Goal: Information Seeking & Learning: Learn about a topic

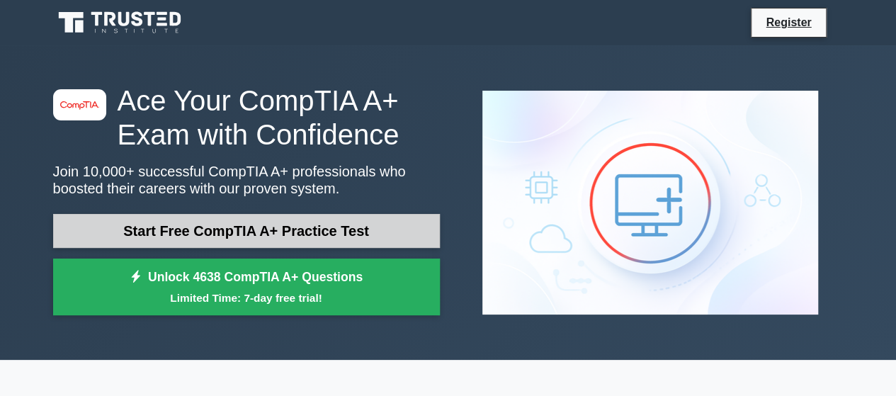
click at [404, 225] on link "Start Free CompTIA A+ Practice Test" at bounding box center [246, 231] width 387 height 34
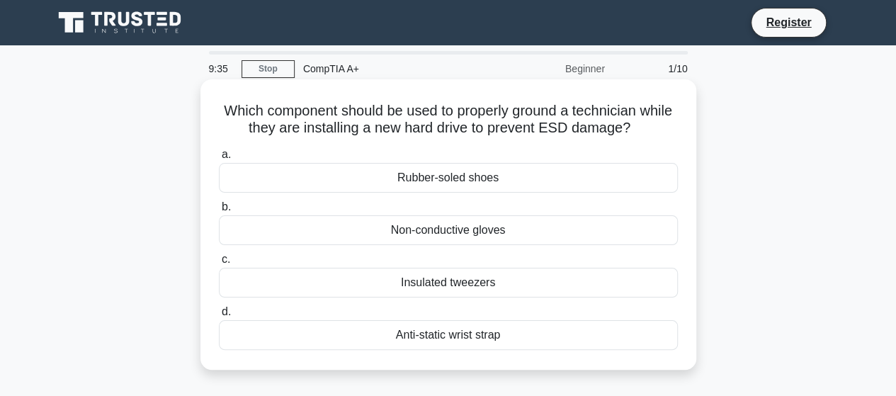
click at [445, 176] on div "Rubber-soled shoes" at bounding box center [448, 178] width 459 height 30
click at [219, 159] on input "a. Rubber-soled shoes" at bounding box center [219, 154] width 0 height 9
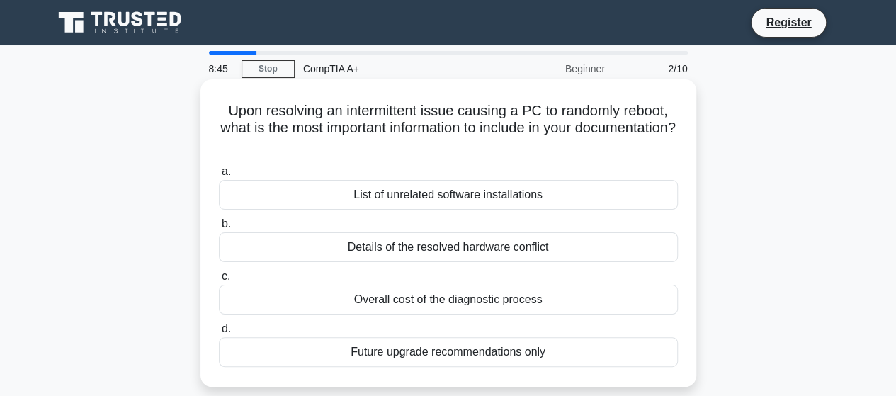
click at [421, 243] on div "Details of the resolved hardware conflict" at bounding box center [448, 247] width 459 height 30
click at [219, 229] on input "b. Details of the resolved hardware conflict" at bounding box center [219, 224] width 0 height 9
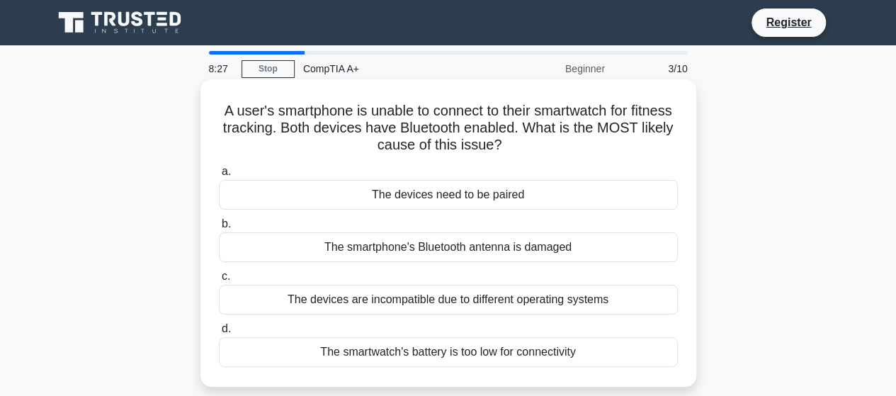
click at [389, 240] on div "The smartphone's Bluetooth antenna is damaged" at bounding box center [448, 247] width 459 height 30
click at [219, 229] on input "b. The smartphone's Bluetooth antenna is damaged" at bounding box center [219, 224] width 0 height 9
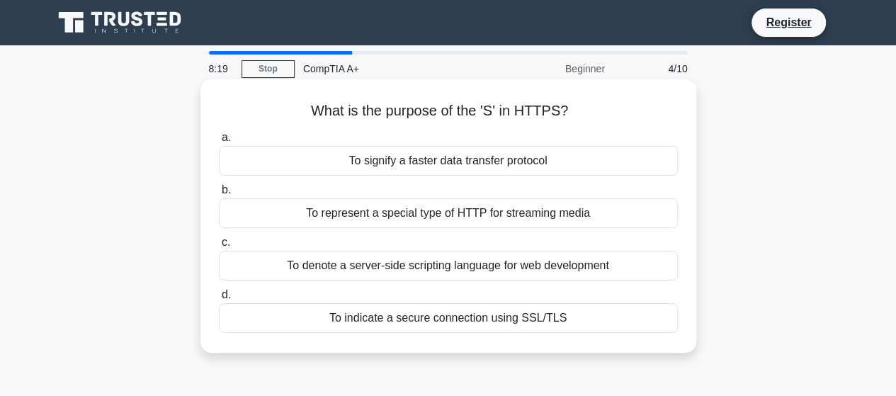
click at [382, 325] on div "To indicate a secure connection using SSL/TLS" at bounding box center [448, 318] width 459 height 30
click at [219, 300] on input "d. To indicate a secure connection using SSL/TLS" at bounding box center [219, 294] width 0 height 9
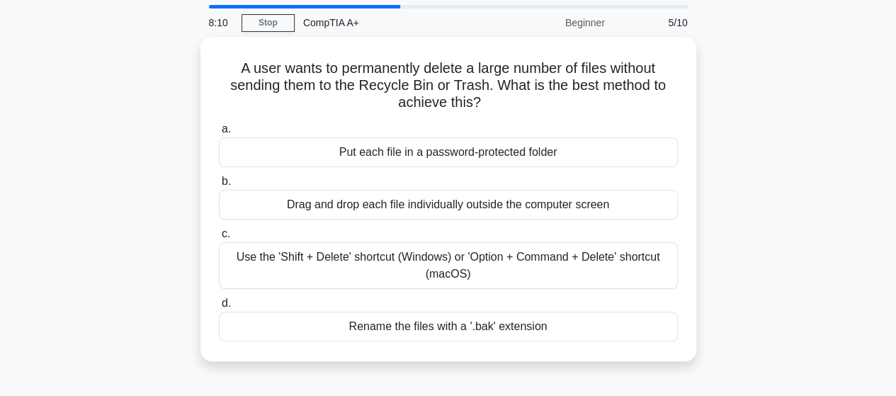
scroll to position [50, 0]
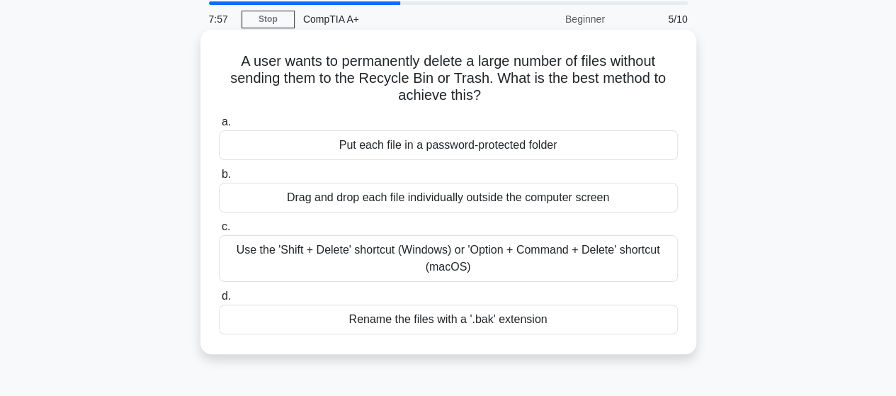
click at [271, 244] on div "Use the 'Shift + Delete' shortcut (Windows) or 'Option + Command + Delete' shor…" at bounding box center [448, 258] width 459 height 47
click at [219, 232] on input "c. Use the 'Shift + Delete' shortcut (Windows) or 'Option + Command + Delete' s…" at bounding box center [219, 226] width 0 height 9
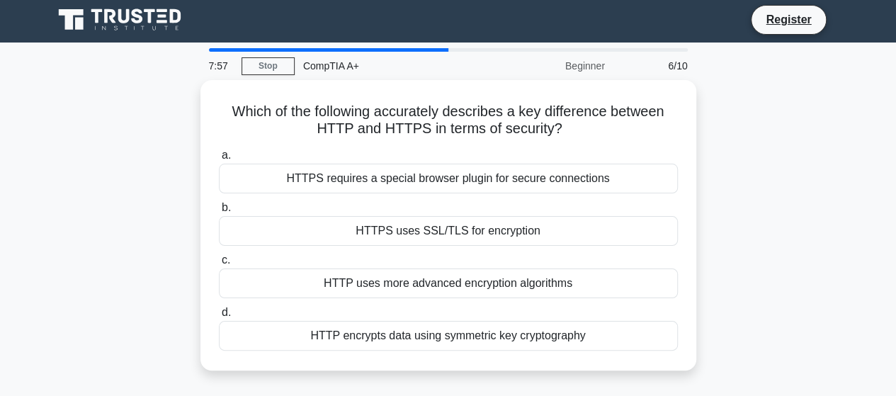
scroll to position [0, 0]
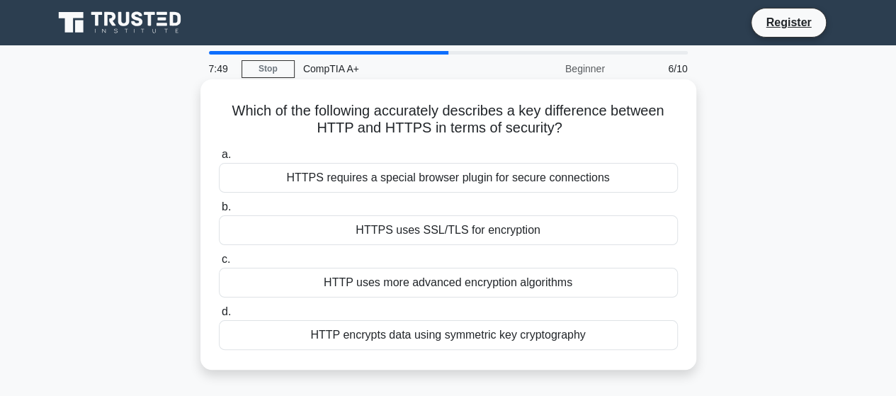
click at [300, 229] on div "HTTPS uses SSL/TLS for encryption" at bounding box center [448, 230] width 459 height 30
click at [219, 212] on input "b. HTTPS uses SSL/TLS for encryption" at bounding box center [219, 207] width 0 height 9
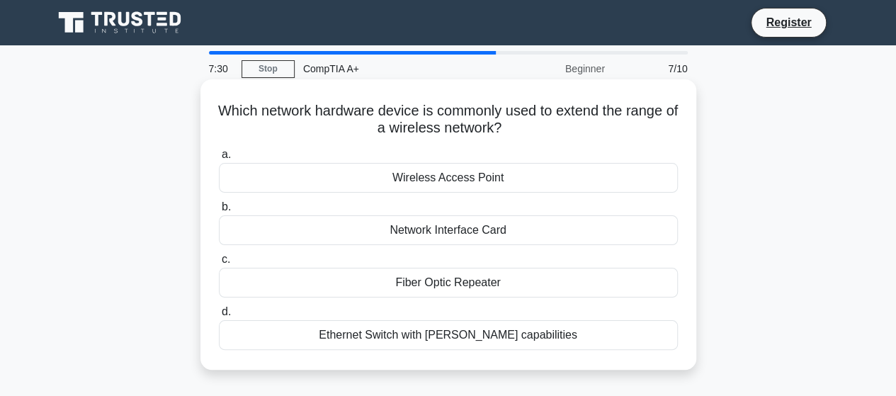
click at [300, 346] on div "Ethernet Switch with PoE capabilities" at bounding box center [448, 335] width 459 height 30
click at [219, 317] on input "d. Ethernet Switch with PoE capabilities" at bounding box center [219, 311] width 0 height 9
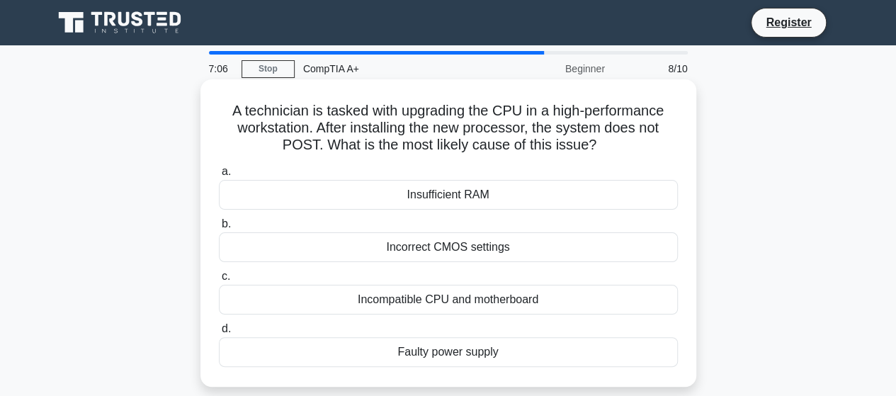
click at [248, 247] on div "Incorrect CMOS settings" at bounding box center [448, 247] width 459 height 30
click at [219, 229] on input "b. Incorrect CMOS settings" at bounding box center [219, 224] width 0 height 9
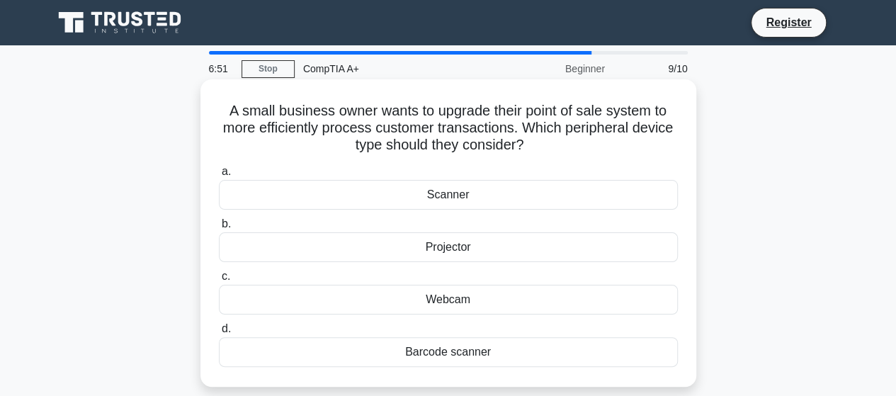
click at [234, 357] on div "Barcode scanner" at bounding box center [448, 352] width 459 height 30
click at [219, 334] on input "d. Barcode scanner" at bounding box center [219, 328] width 0 height 9
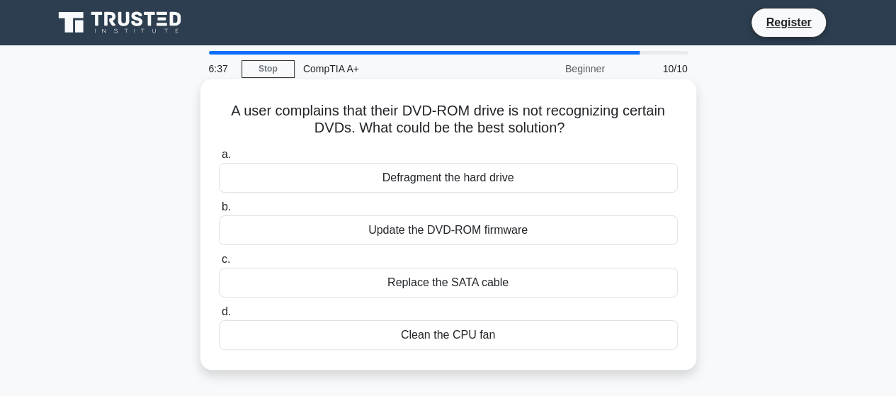
click at [280, 228] on div "Update the DVD-ROM firmware" at bounding box center [448, 230] width 459 height 30
click at [219, 212] on input "b. Update the DVD-ROM firmware" at bounding box center [219, 207] width 0 height 9
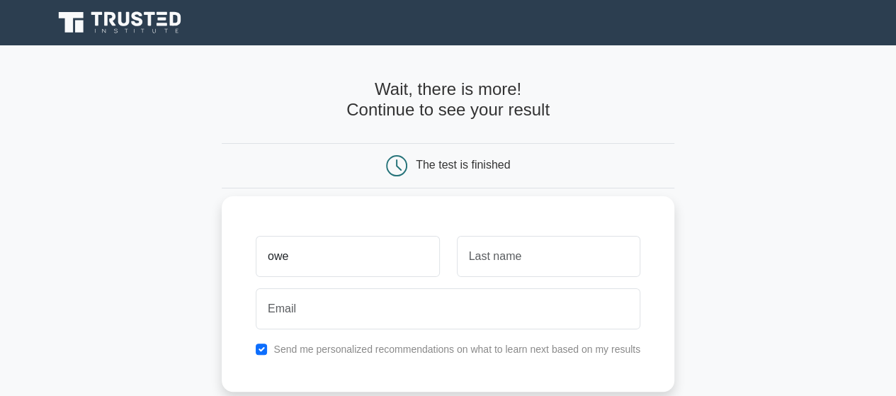
type input "Owen"
click at [508, 278] on div at bounding box center [548, 256] width 200 height 52
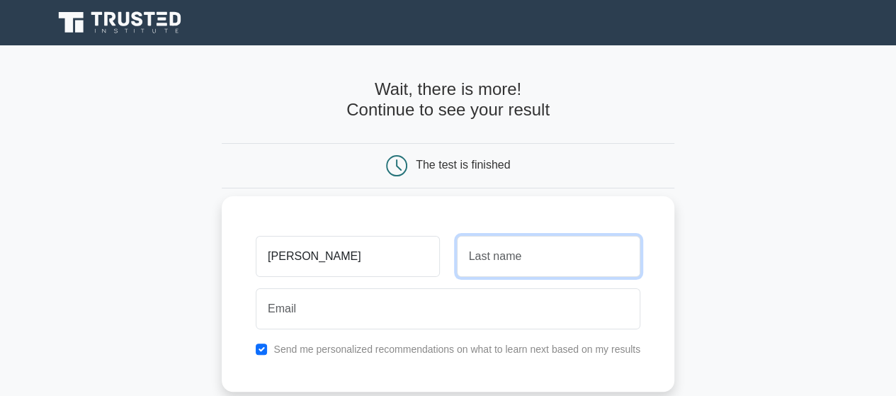
click at [515, 268] on input "text" at bounding box center [548, 256] width 183 height 41
type input "Okolocha"
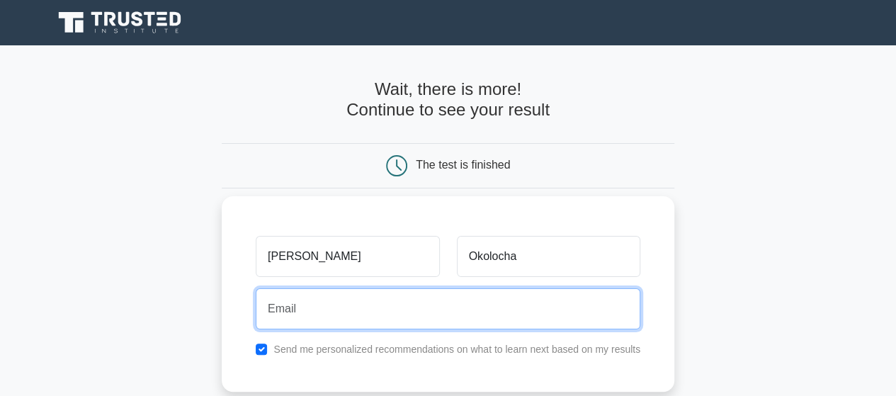
click at [518, 311] on input "email" at bounding box center [448, 308] width 385 height 41
type input "owenokolcha27@gmail.com"
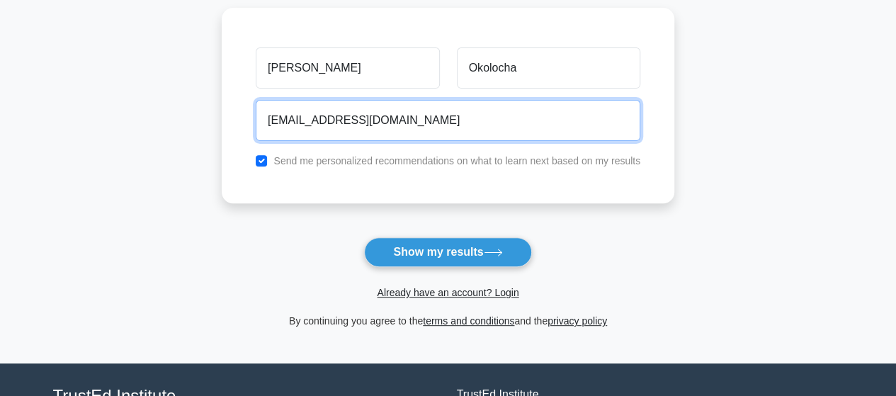
scroll to position [203, 0]
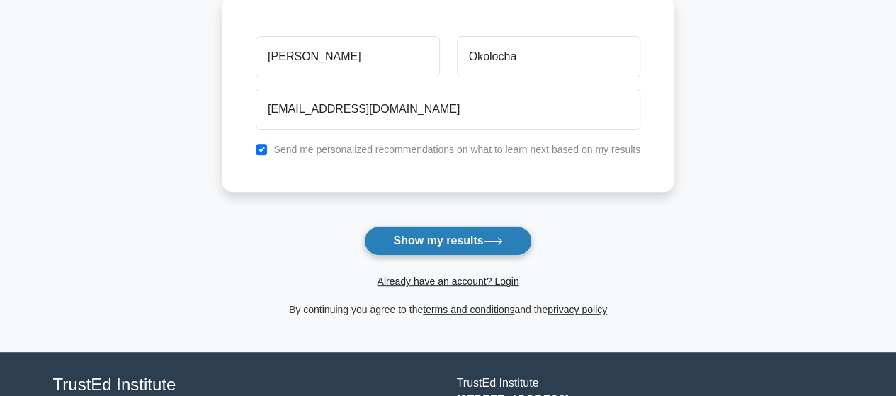
click at [516, 244] on button "Show my results" at bounding box center [447, 241] width 167 height 30
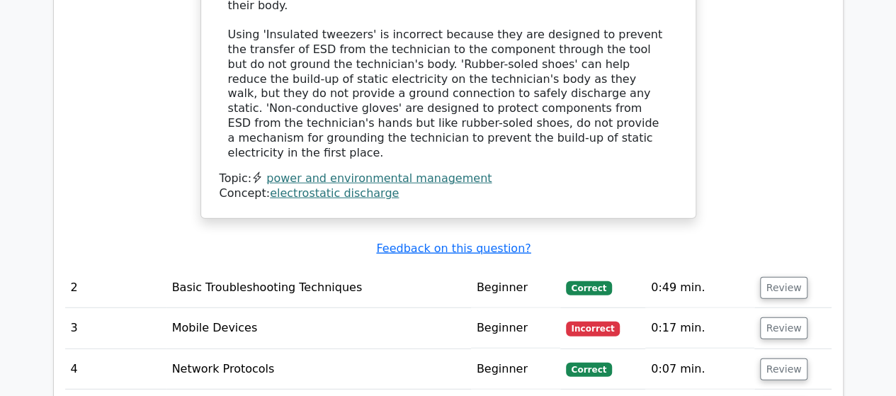
scroll to position [1676, 0]
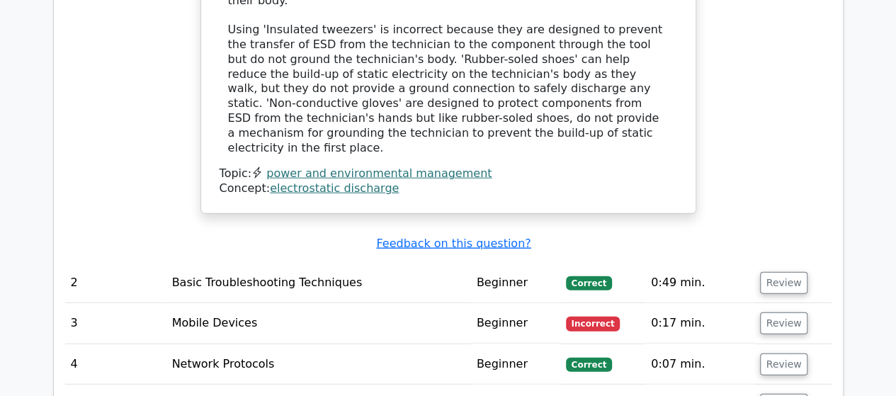
click at [487, 303] on td "Beginner" at bounding box center [515, 323] width 89 height 40
click at [584, 303] on td "Incorrect" at bounding box center [602, 323] width 85 height 40
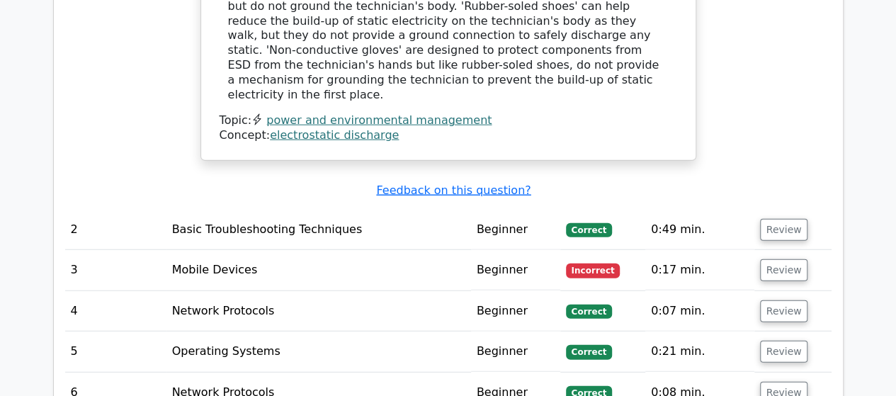
scroll to position [1735, 0]
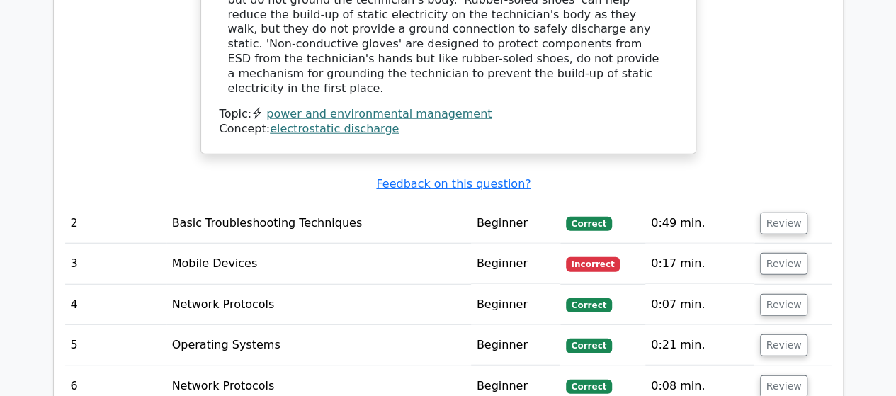
click at [598, 244] on td "Incorrect" at bounding box center [602, 264] width 85 height 40
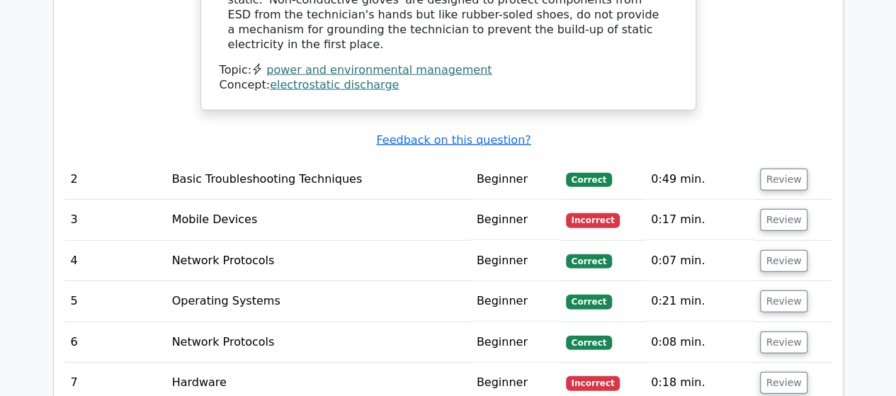
scroll to position [1782, 0]
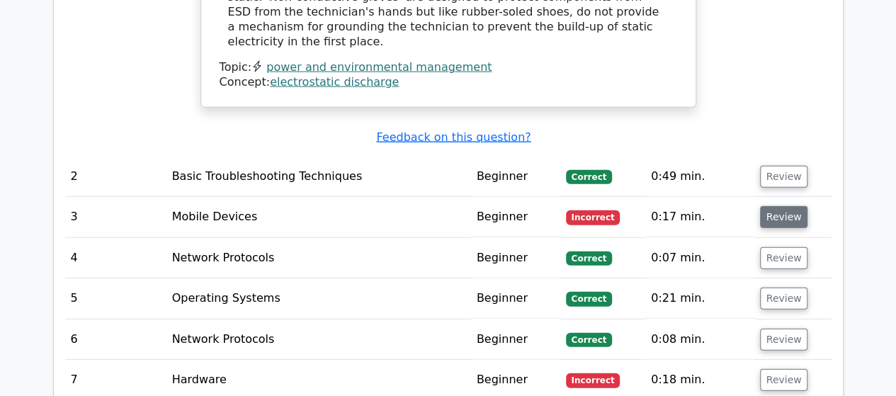
click at [768, 206] on button "Review" at bounding box center [784, 217] width 48 height 22
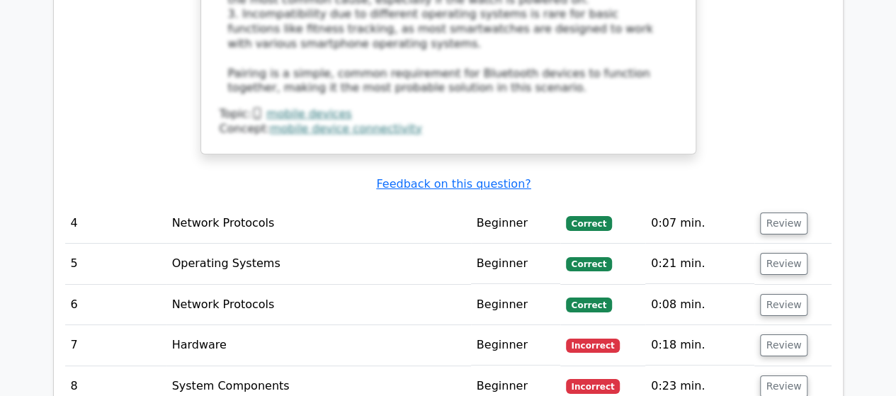
scroll to position [2589, 0]
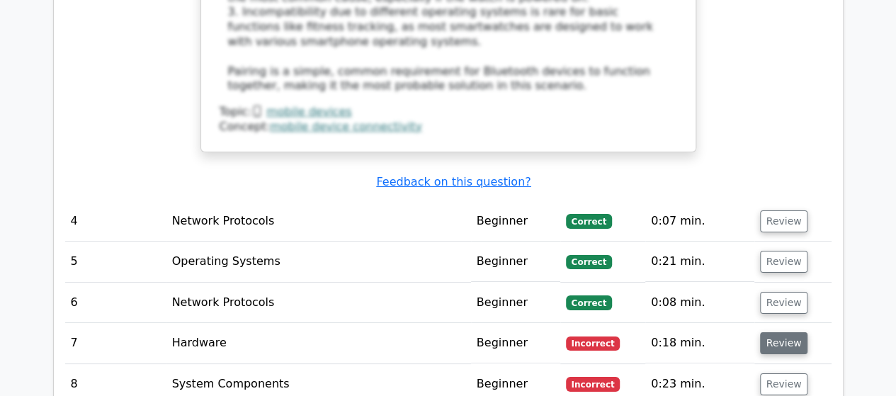
click at [788, 332] on button "Review" at bounding box center [784, 343] width 48 height 22
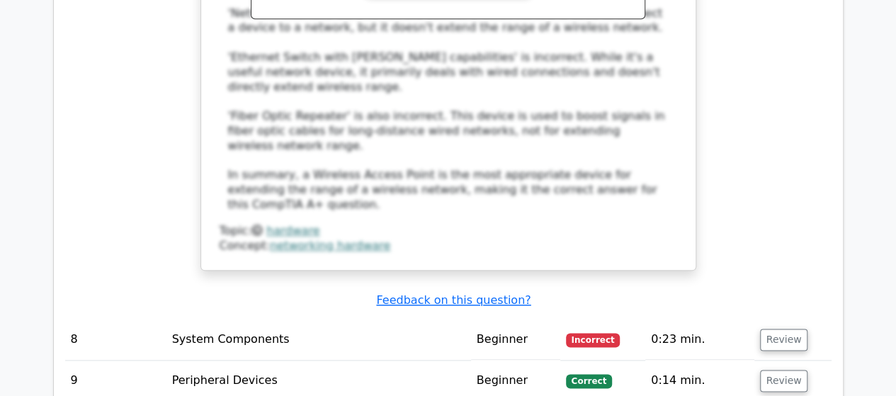
scroll to position [3397, 0]
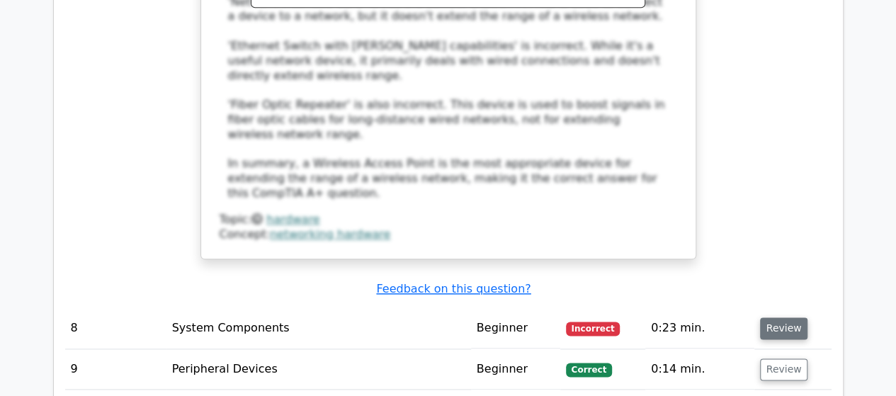
click at [785, 317] on button "Review" at bounding box center [784, 328] width 48 height 22
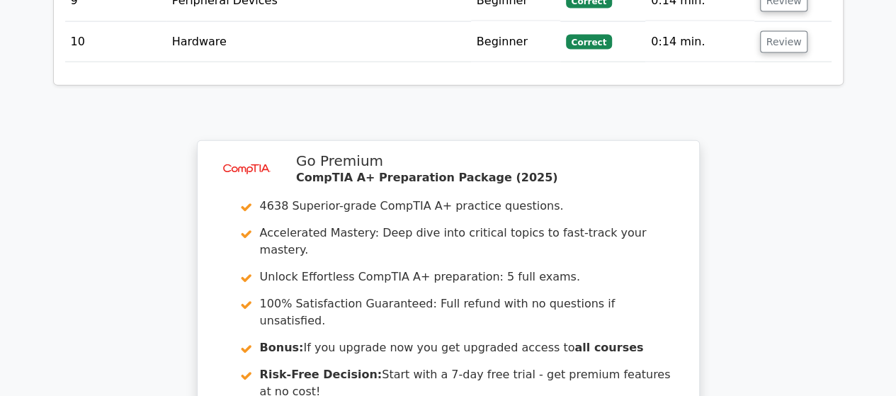
scroll to position [4283, 0]
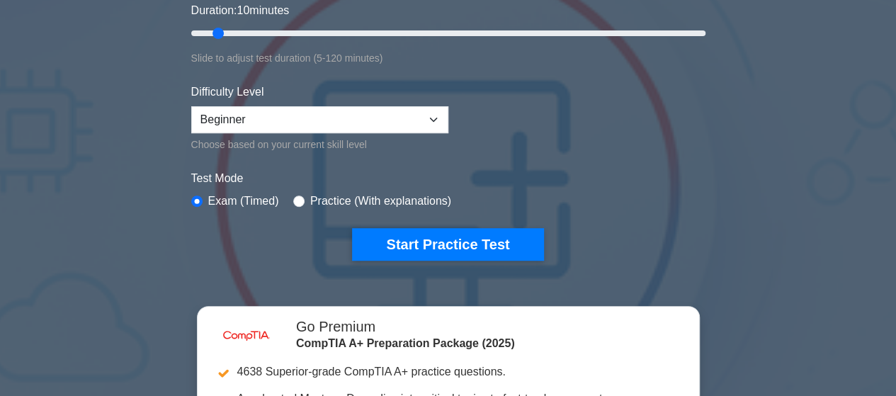
scroll to position [286, 0]
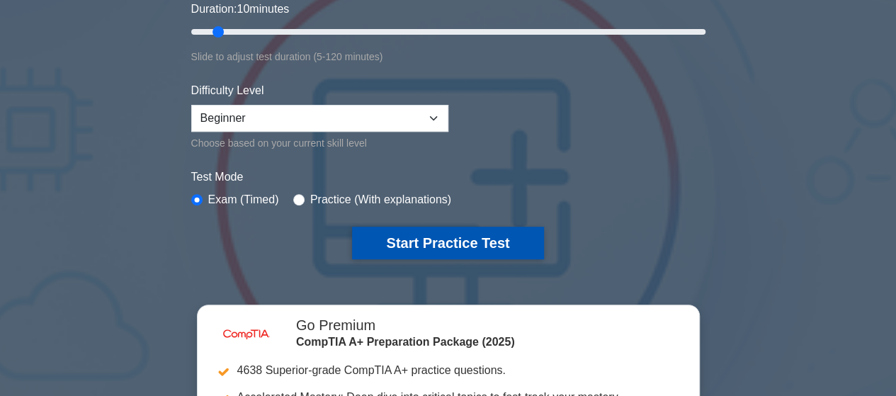
click at [414, 227] on button "Start Practice Test" at bounding box center [447, 243] width 191 height 33
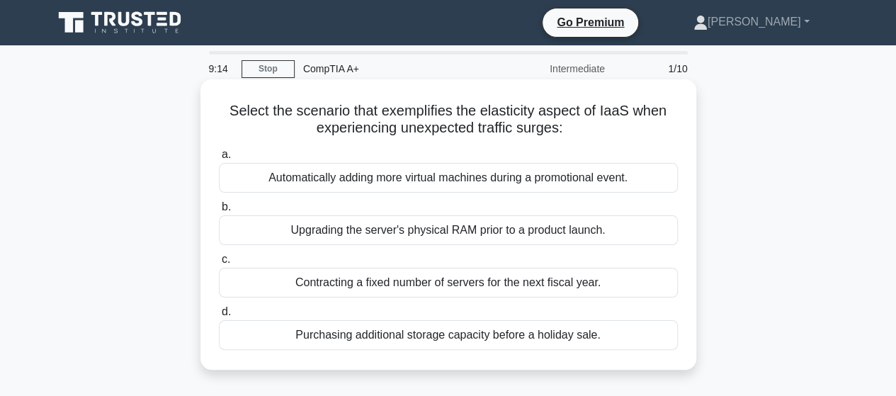
click at [619, 234] on div "Upgrading the server's physical RAM prior to a product launch." at bounding box center [448, 230] width 459 height 30
click at [219, 212] on input "b. Upgrading the server's physical RAM prior to a product launch." at bounding box center [219, 207] width 0 height 9
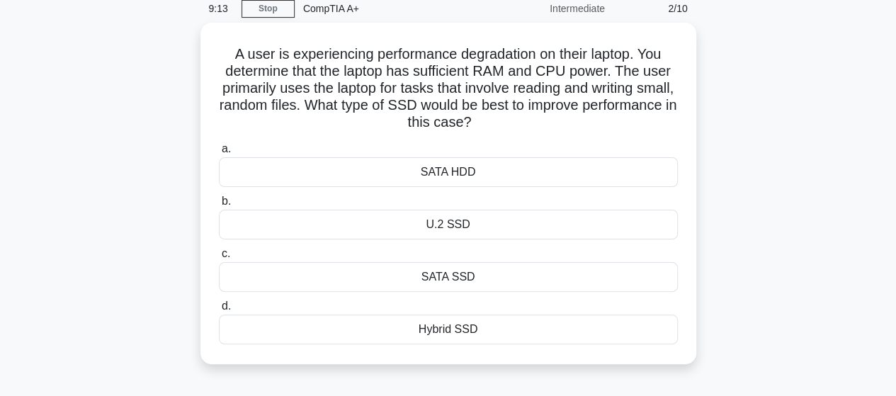
scroll to position [61, 0]
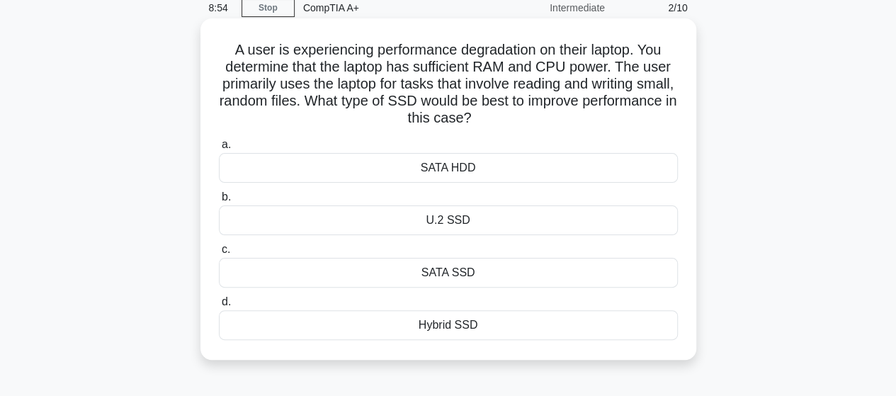
click at [644, 272] on div "SATA SSD" at bounding box center [448, 273] width 459 height 30
click at [219, 254] on input "c. SATA SSD" at bounding box center [219, 249] width 0 height 9
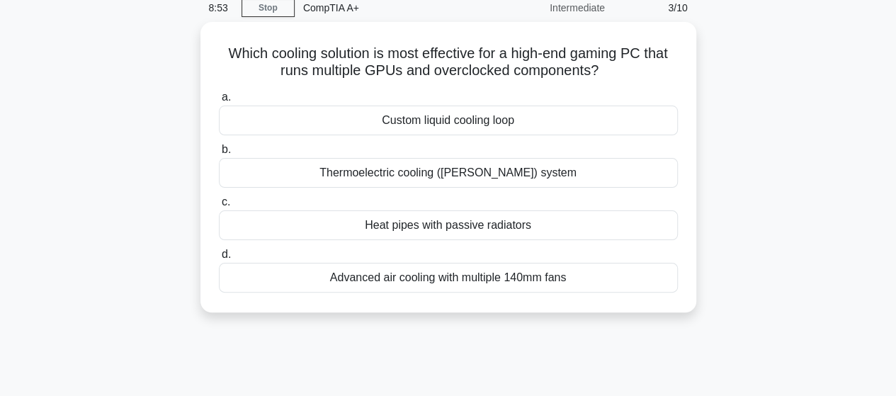
scroll to position [0, 0]
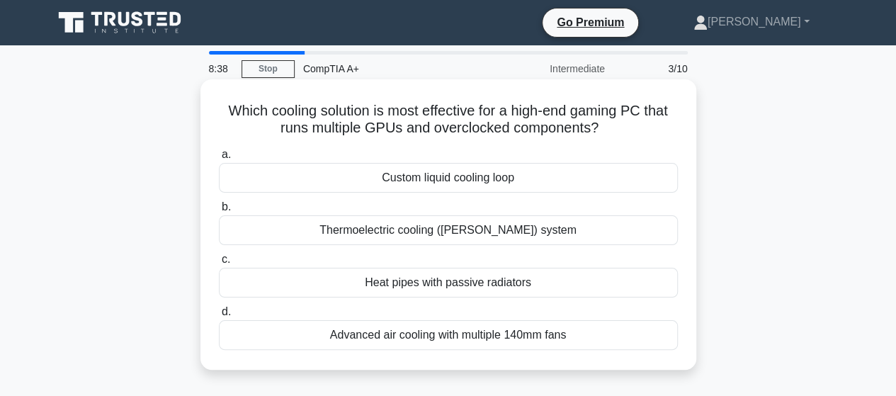
click at [644, 243] on div "Thermoelectric cooling (Peltier) system" at bounding box center [448, 230] width 459 height 30
click at [219, 212] on input "b. Thermoelectric cooling (Peltier) system" at bounding box center [219, 207] width 0 height 9
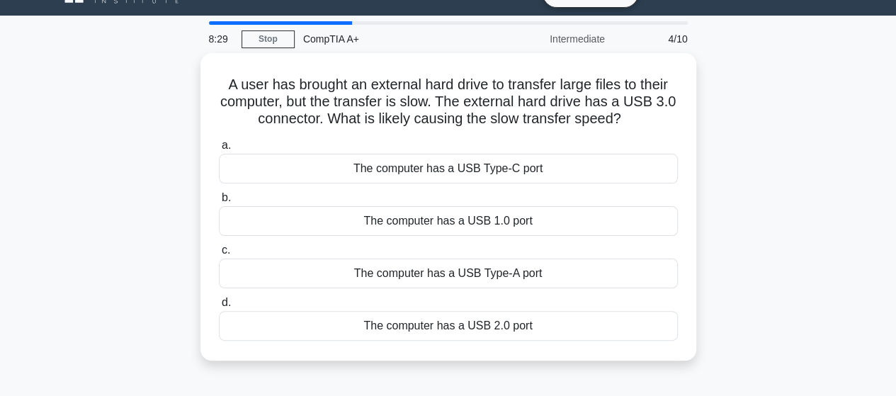
scroll to position [32, 0]
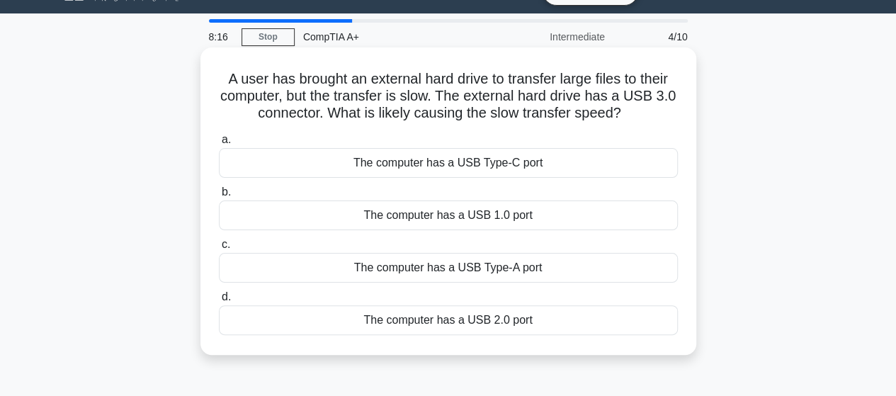
click at [636, 221] on div "The computer has a USB 1.0 port" at bounding box center [448, 215] width 459 height 30
click at [219, 197] on input "b. The computer has a USB 1.0 port" at bounding box center [219, 192] width 0 height 9
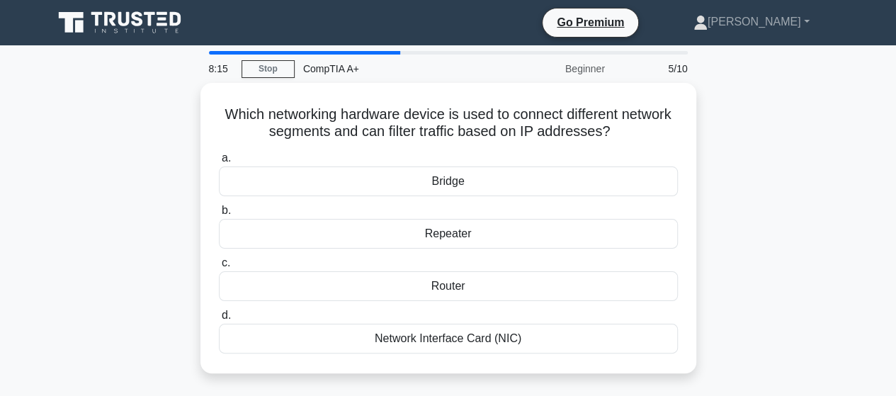
scroll to position [0, 0]
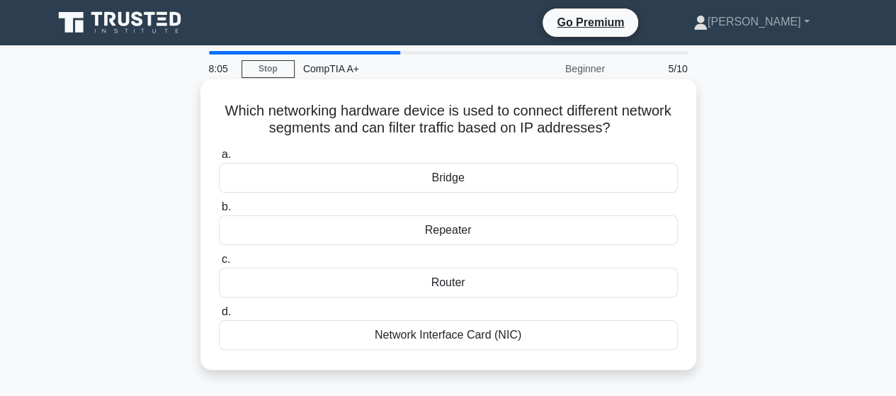
click at [615, 285] on div "Router" at bounding box center [448, 283] width 459 height 30
click at [219, 264] on input "c. Router" at bounding box center [219, 259] width 0 height 9
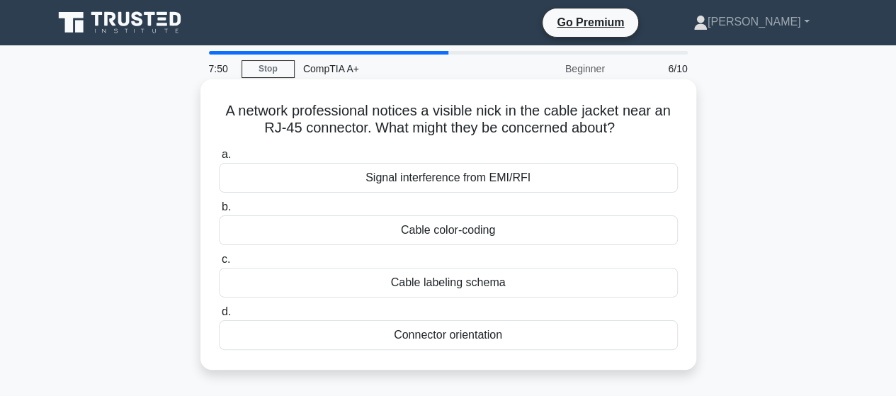
click at [628, 193] on div "Signal interference from EMI/RFI" at bounding box center [448, 178] width 459 height 30
click at [219, 159] on input "a. Signal interference from EMI/RFI" at bounding box center [219, 154] width 0 height 9
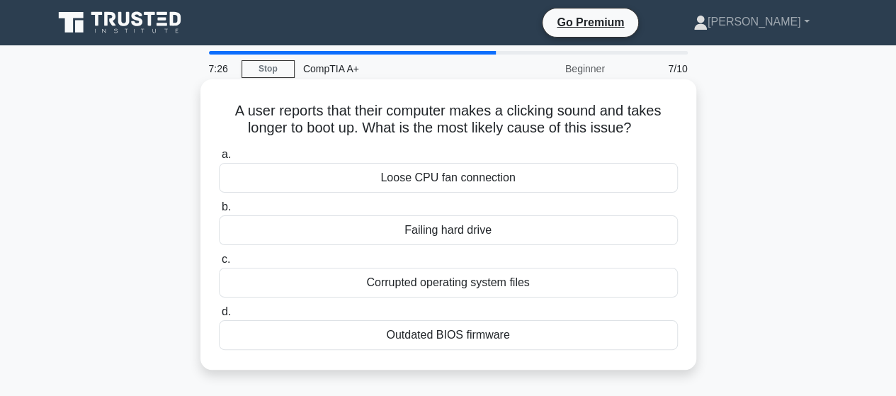
click at [613, 229] on div "Failing hard drive" at bounding box center [448, 230] width 459 height 30
click at [219, 212] on input "b. Failing hard drive" at bounding box center [219, 207] width 0 height 9
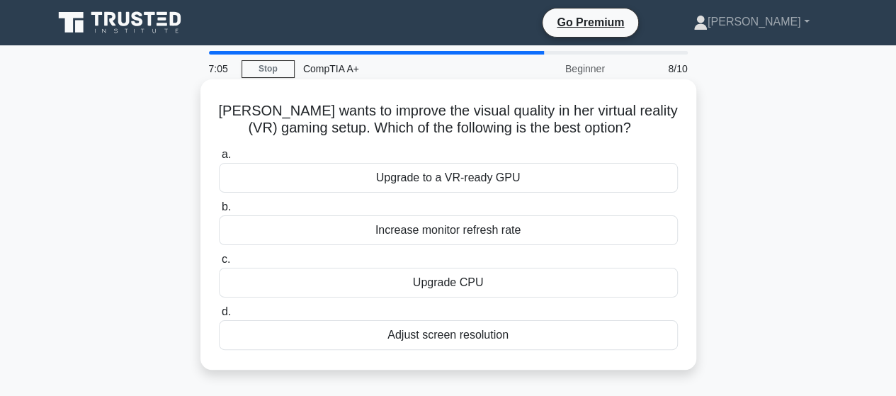
click at [603, 277] on div "Upgrade CPU" at bounding box center [448, 283] width 459 height 30
click at [219, 264] on input "c. Upgrade CPU" at bounding box center [219, 259] width 0 height 9
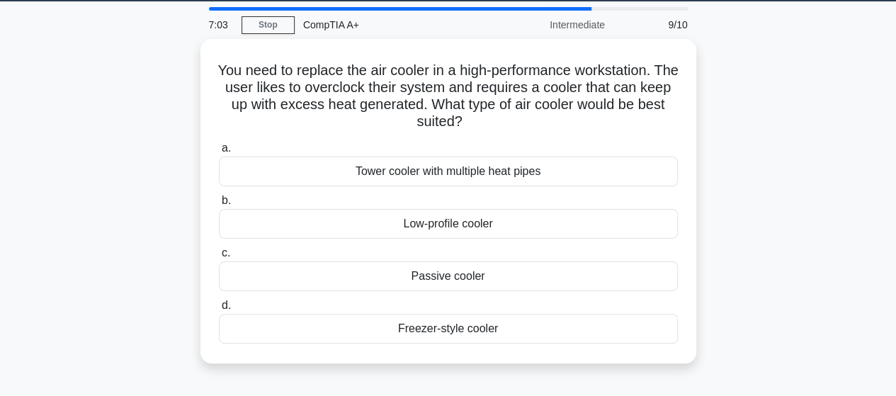
scroll to position [45, 0]
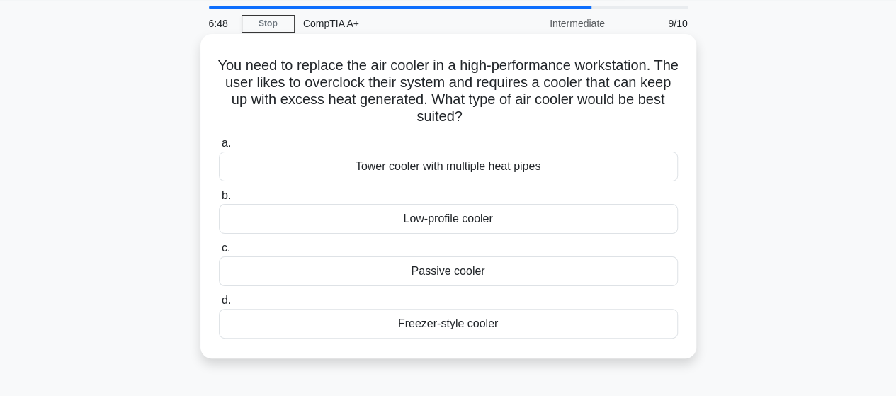
click at [635, 170] on div "Tower cooler with multiple heat pipes" at bounding box center [448, 167] width 459 height 30
click at [219, 148] on input "a. Tower cooler with multiple heat pipes" at bounding box center [219, 143] width 0 height 9
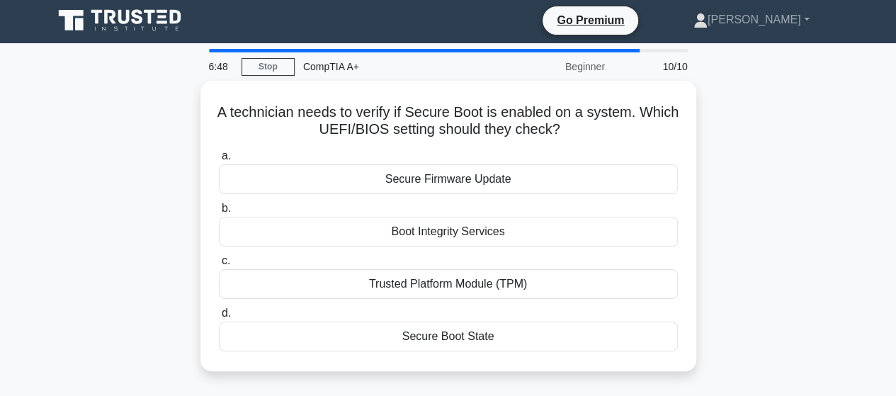
scroll to position [0, 0]
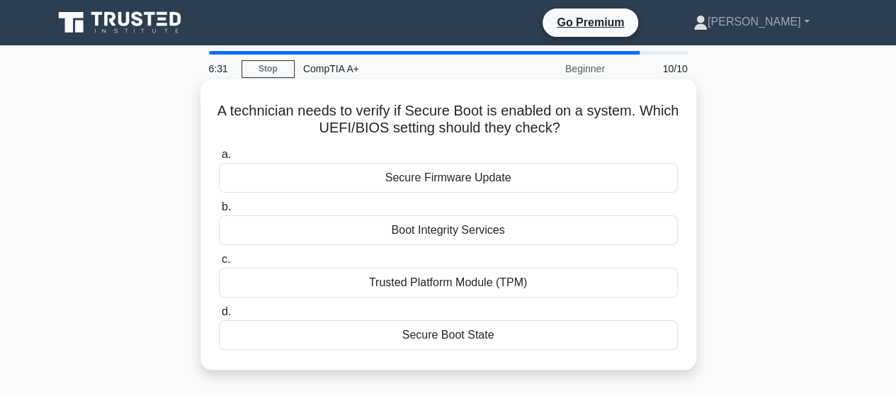
click at [620, 177] on div "Secure Firmware Update" at bounding box center [448, 178] width 459 height 30
click at [219, 159] on input "a. Secure Firmware Update" at bounding box center [219, 154] width 0 height 9
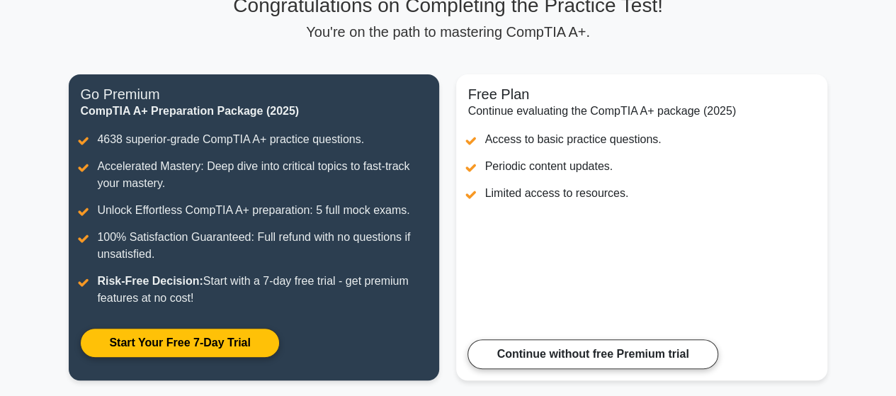
scroll to position [128, 0]
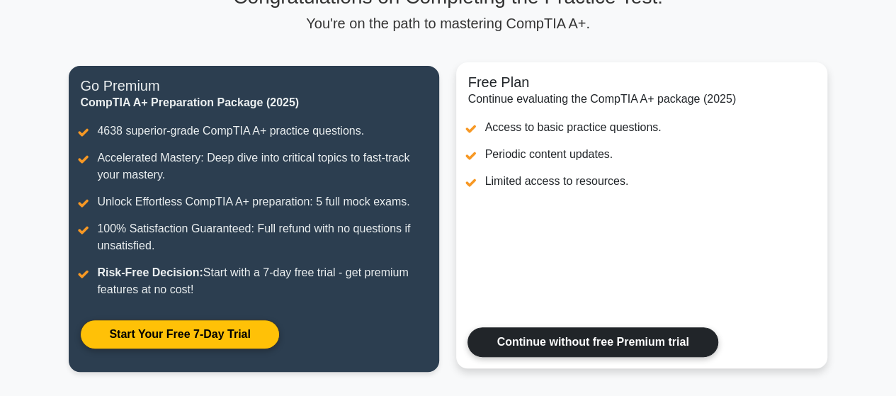
click at [717, 327] on link "Continue without free Premium trial" at bounding box center [592, 342] width 250 height 30
click at [686, 336] on link "Continue without free Premium trial" at bounding box center [592, 342] width 250 height 30
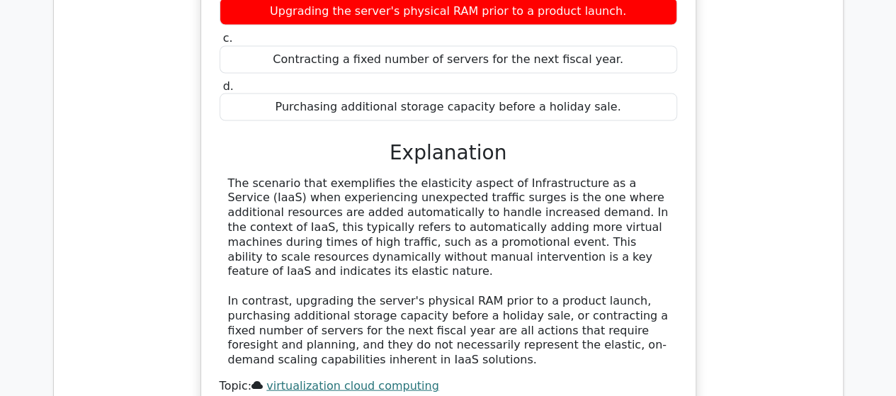
scroll to position [1369, 0]
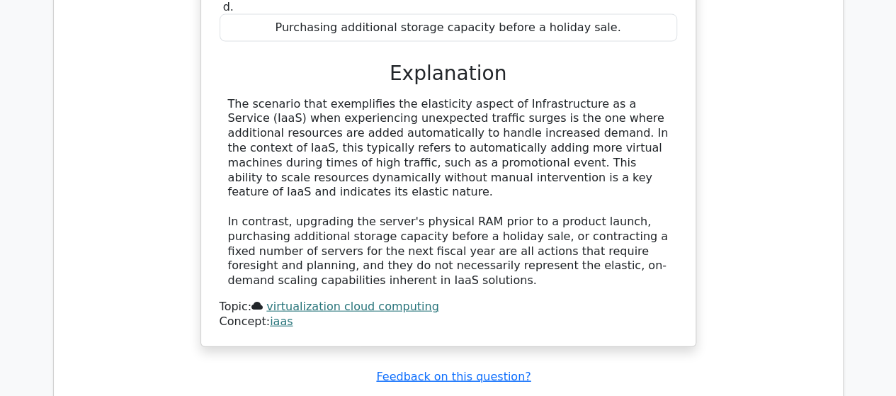
click at [737, 262] on div "Select the scenario that exemplifies the elasticity aspect of IaaS when experie…" at bounding box center [448, 77] width 766 height 574
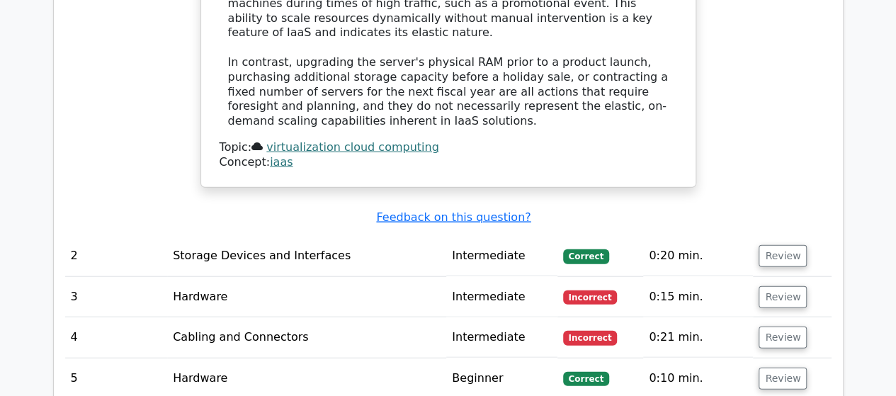
scroll to position [1603, 0]
click at [779, 285] on button "Review" at bounding box center [782, 296] width 48 height 22
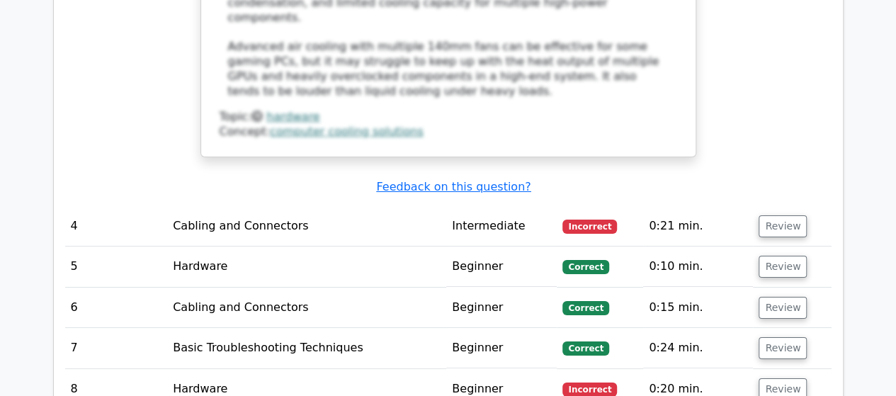
scroll to position [2572, 0]
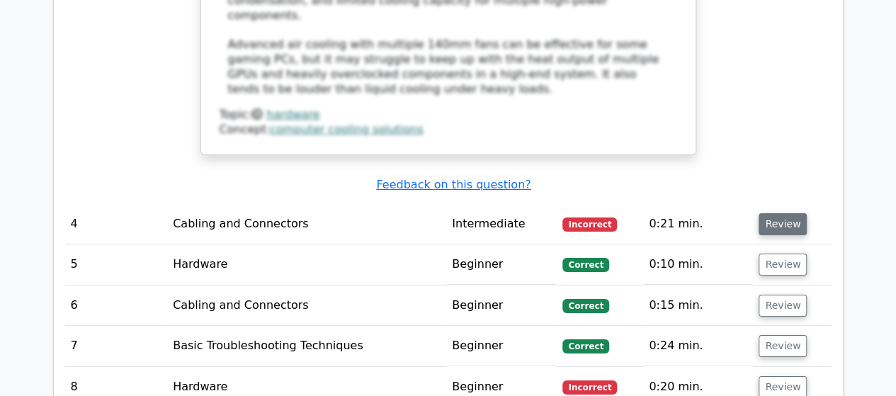
click at [777, 213] on button "Review" at bounding box center [782, 224] width 48 height 22
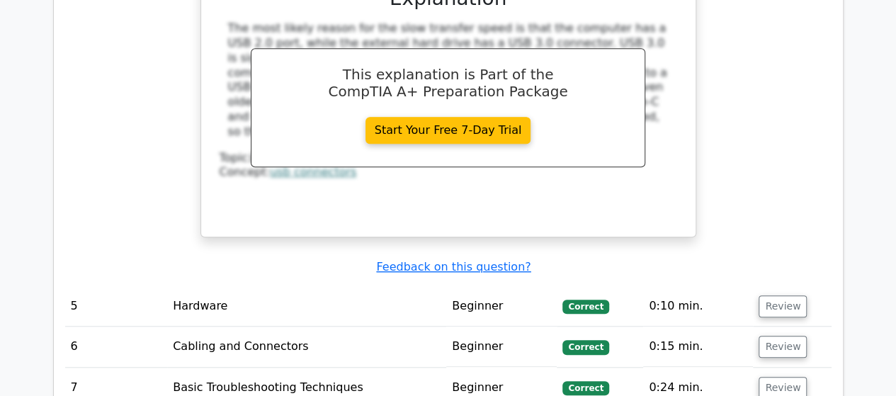
scroll to position [3137, 0]
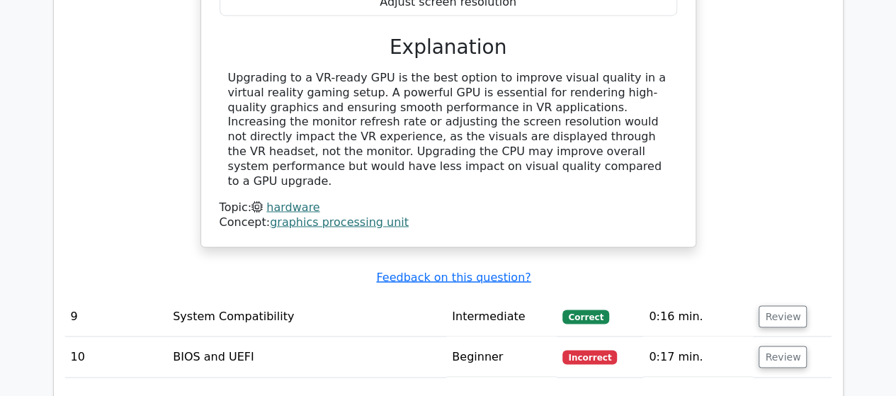
scroll to position [3843, 0]
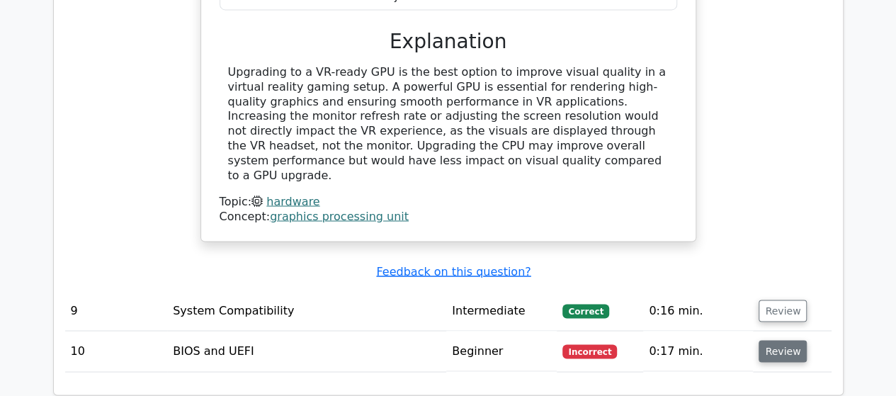
click at [775, 340] on button "Review" at bounding box center [782, 351] width 48 height 22
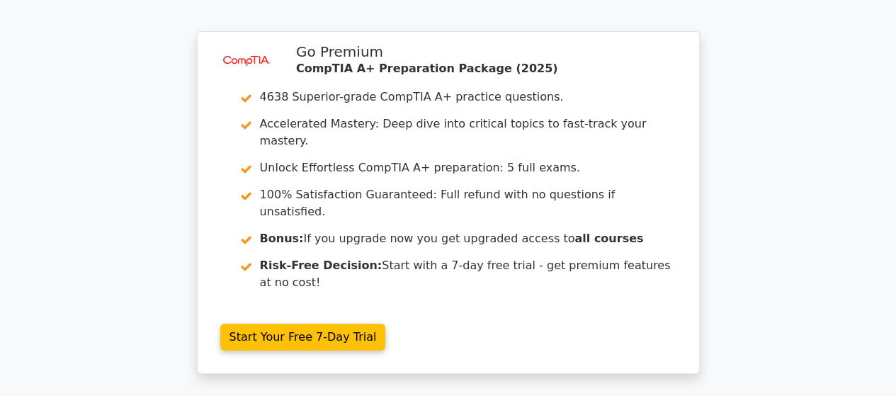
scroll to position [5054, 0]
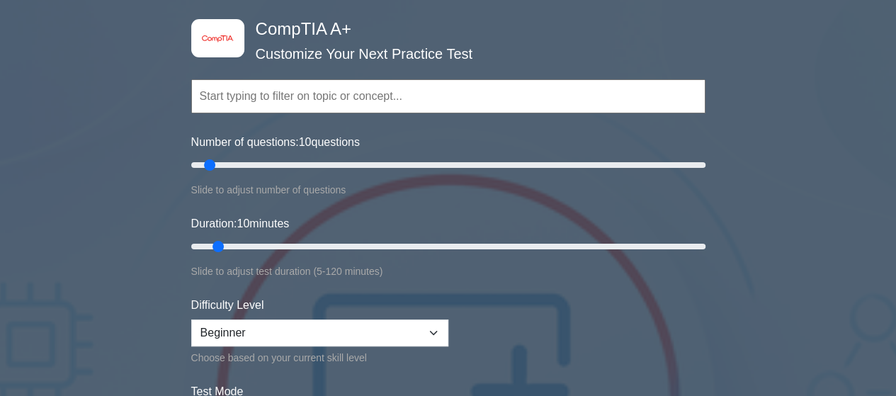
scroll to position [72, 0]
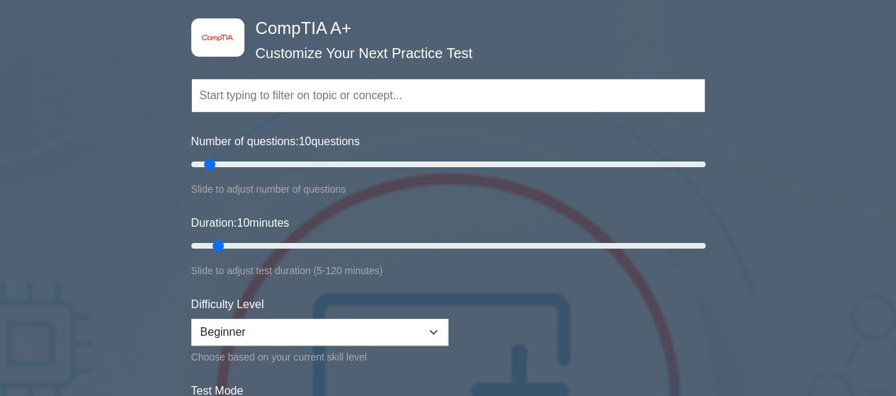
click at [644, 93] on input "text" at bounding box center [448, 96] width 514 height 34
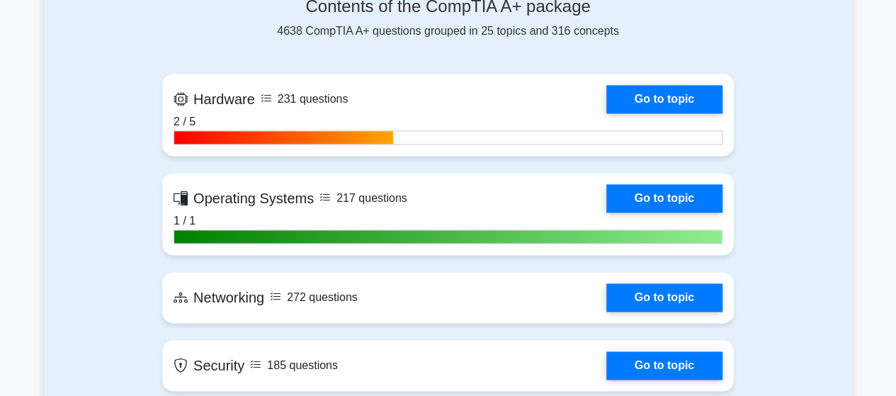
scroll to position [952, 0]
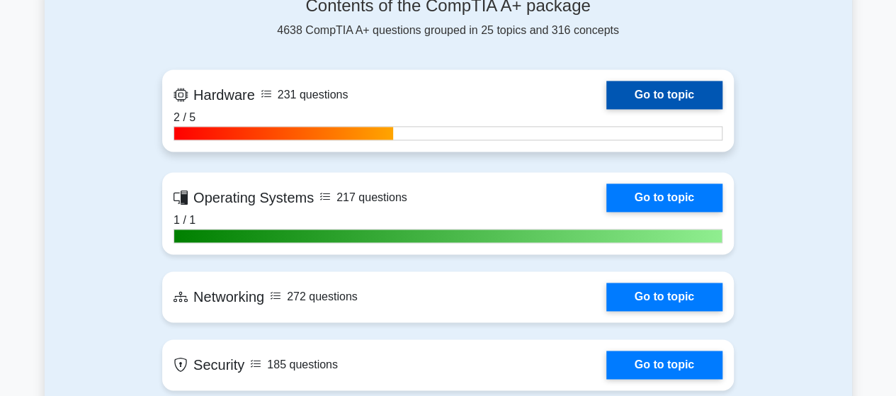
click at [678, 81] on link "Go to topic" at bounding box center [664, 95] width 116 height 28
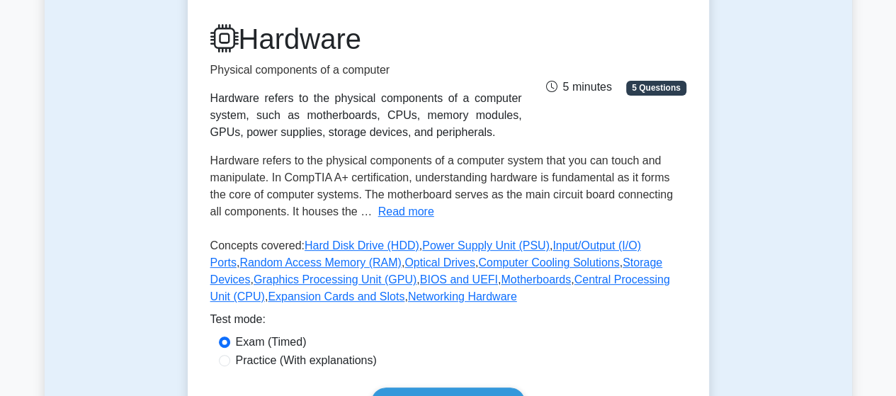
scroll to position [180, 0]
